Goal: Find specific page/section: Find specific page/section

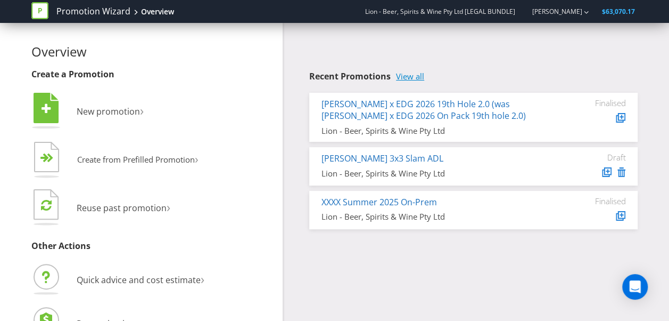
click at [422, 75] on link "View all" at bounding box center [410, 76] width 28 height 9
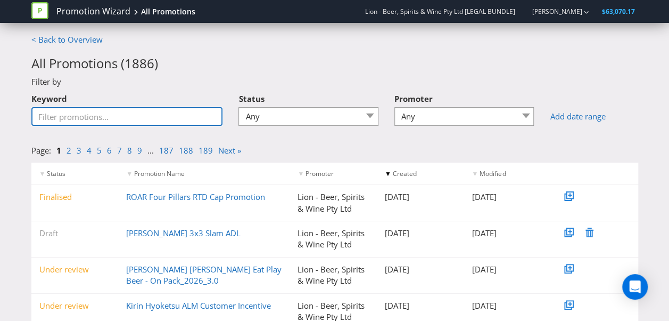
click at [138, 117] on input "Keyword" at bounding box center [127, 116] width 192 height 19
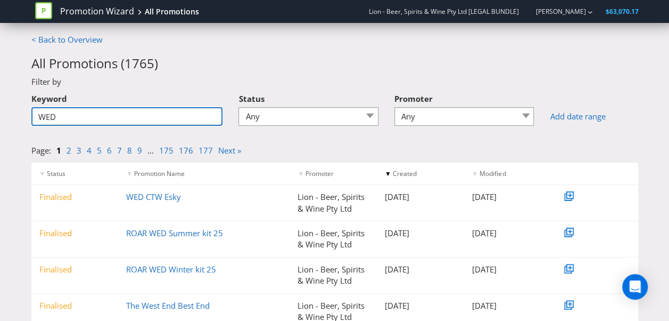
type input "WED"
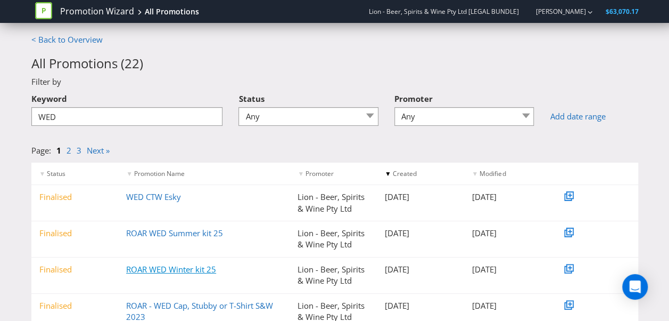
click at [163, 268] on link "ROAR WED Winter kit 25" at bounding box center [171, 269] width 90 height 11
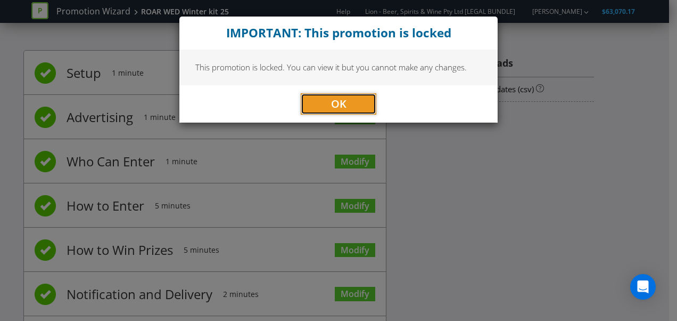
click at [324, 103] on button "OK" at bounding box center [339, 103] width 76 height 21
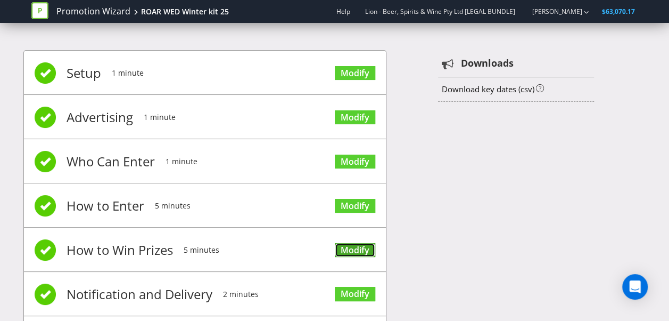
click at [355, 245] on link "Modify" at bounding box center [355, 250] width 40 height 14
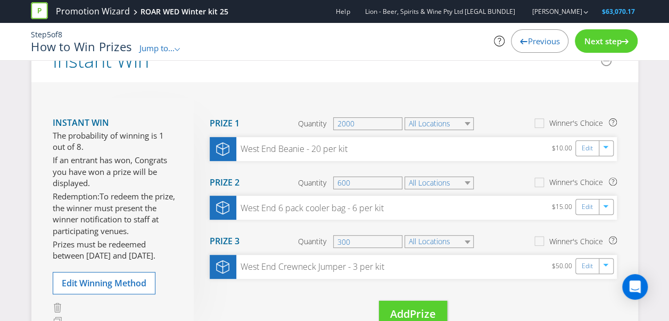
scroll to position [113, 0]
